Goal: Ask a question: Seek information or help from site administrators or community

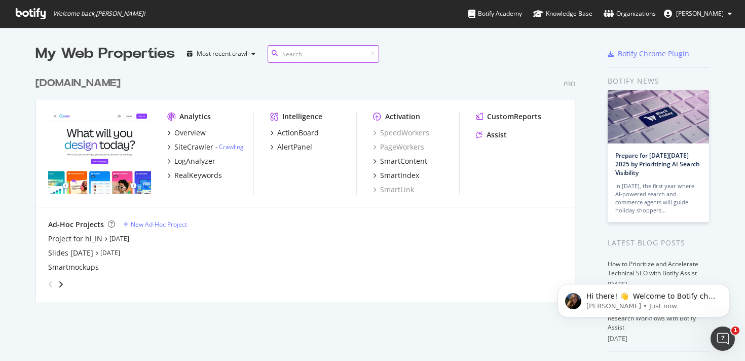
scroll to position [238, 548]
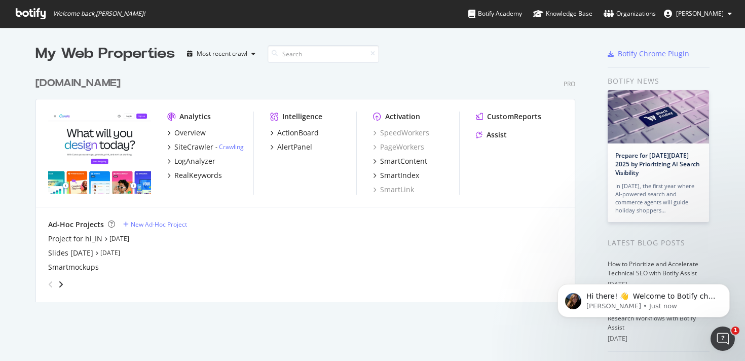
click at [33, 7] on span "Welcome back, Patricia Tan !" at bounding box center [81, 13] width 146 height 27
click at [31, 15] on icon at bounding box center [31, 13] width 30 height 11
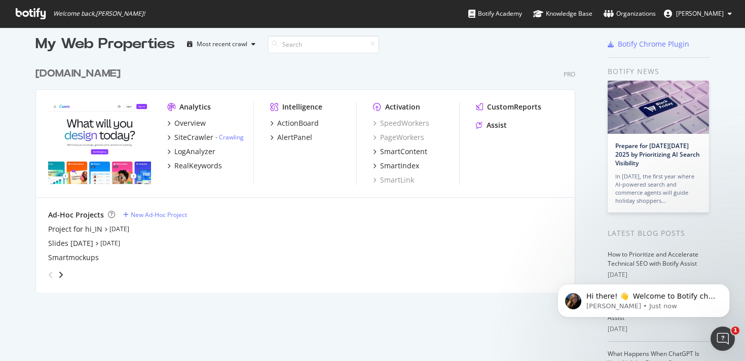
scroll to position [20, 0]
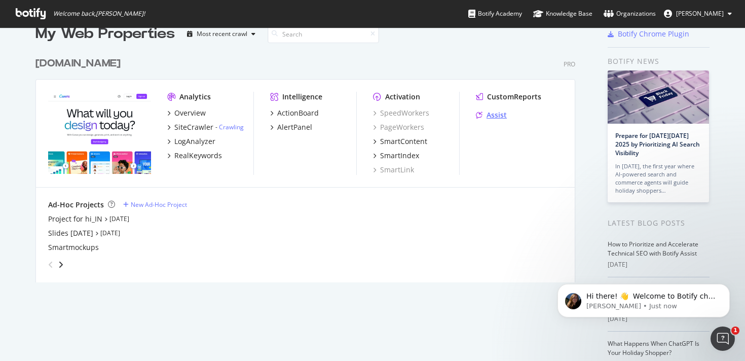
click at [491, 113] on div "Assist" at bounding box center [497, 115] width 20 height 10
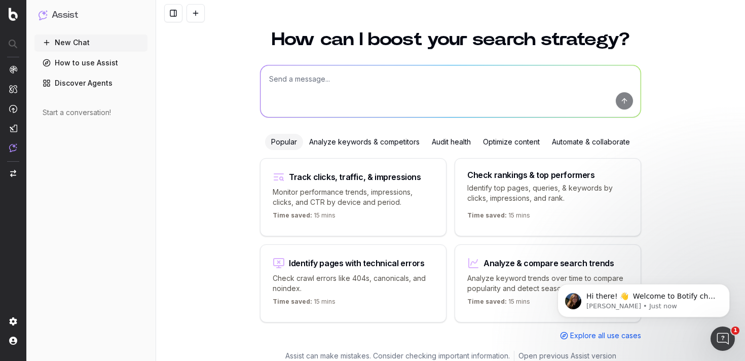
scroll to position [32, 0]
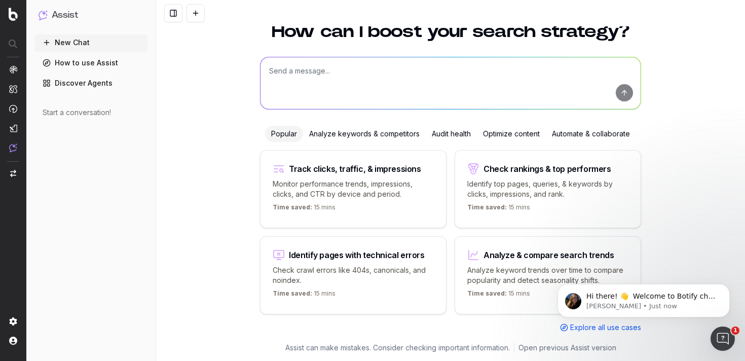
click at [67, 40] on button "New Chat" at bounding box center [90, 42] width 113 height 16
click at [333, 89] on textarea at bounding box center [451, 83] width 380 height 52
type textarea "do we have a landing page for bookmarks"
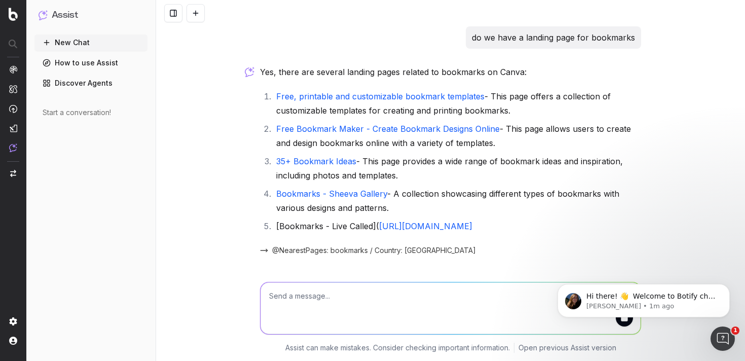
scroll to position [0, 0]
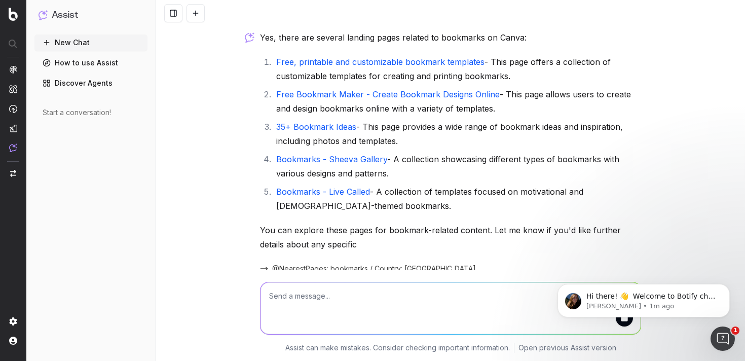
scroll to position [83, 0]
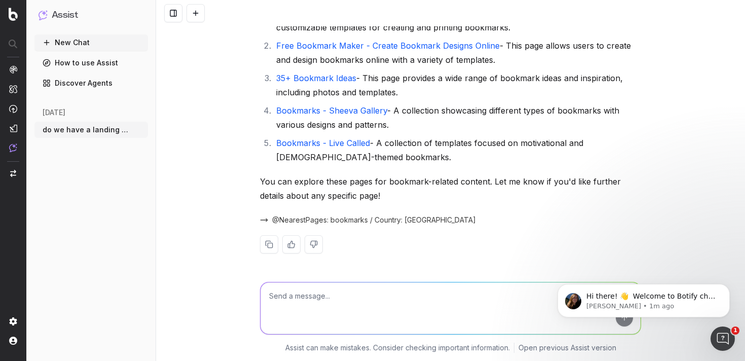
click at [319, 300] on textarea at bounding box center [451, 308] width 380 height 52
type textarea "what about bumper stickers"
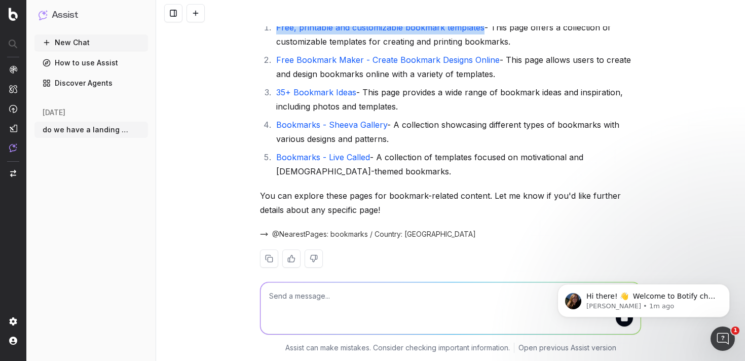
scroll to position [46, 0]
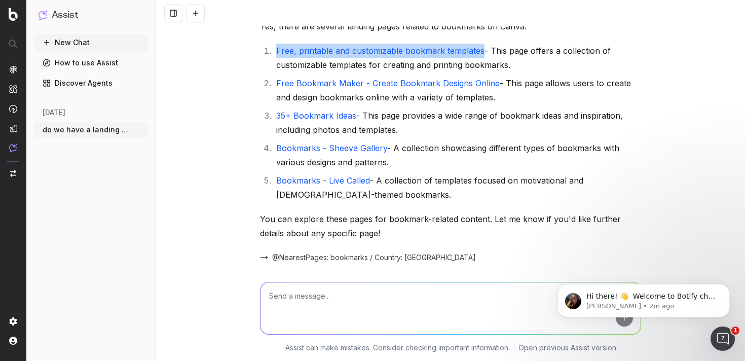
click at [589, 136] on li "35+ Bookmark Ideas - This page provides a wide range of bookmark ideas and insp…" at bounding box center [457, 123] width 368 height 28
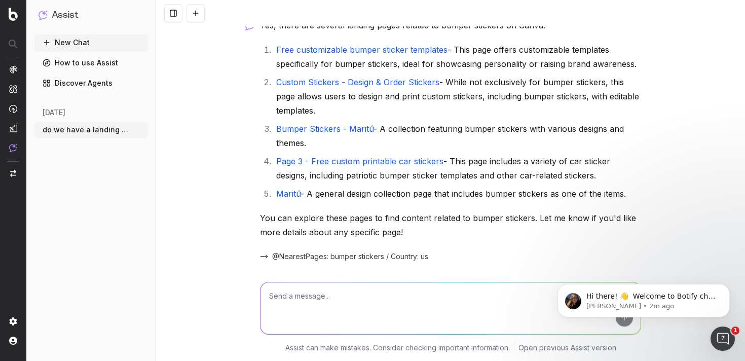
scroll to position [374, 0]
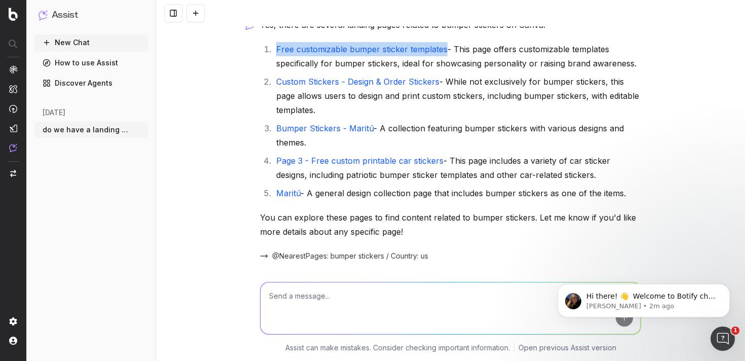
click at [418, 82] on link "Custom Stickers - Design & Order Stickers" at bounding box center [357, 82] width 163 height 10
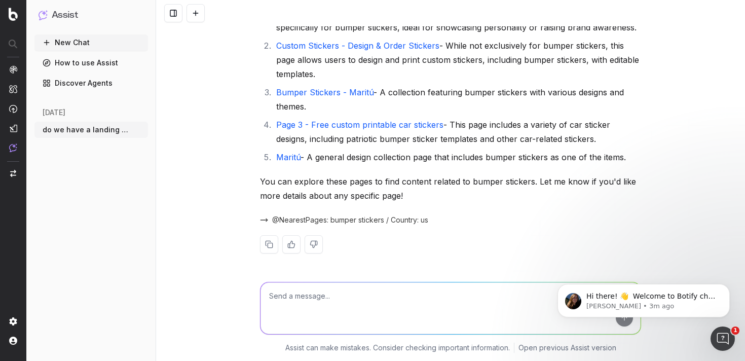
click at [508, 180] on p "You can explore these pages to find content related to bumper stickers. Let me …" at bounding box center [450, 188] width 381 height 28
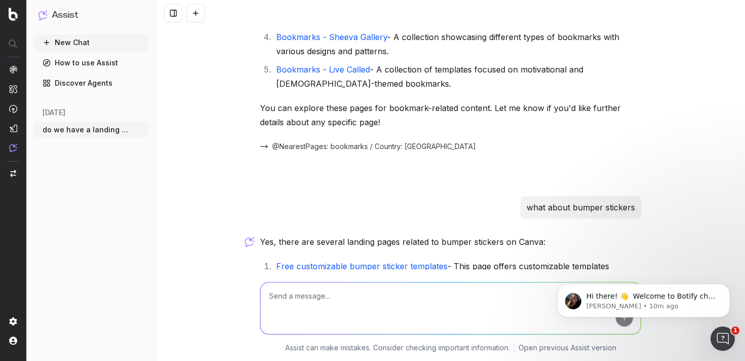
scroll to position [0, 0]
